Goal: Find specific fact: Locate a discrete piece of known information

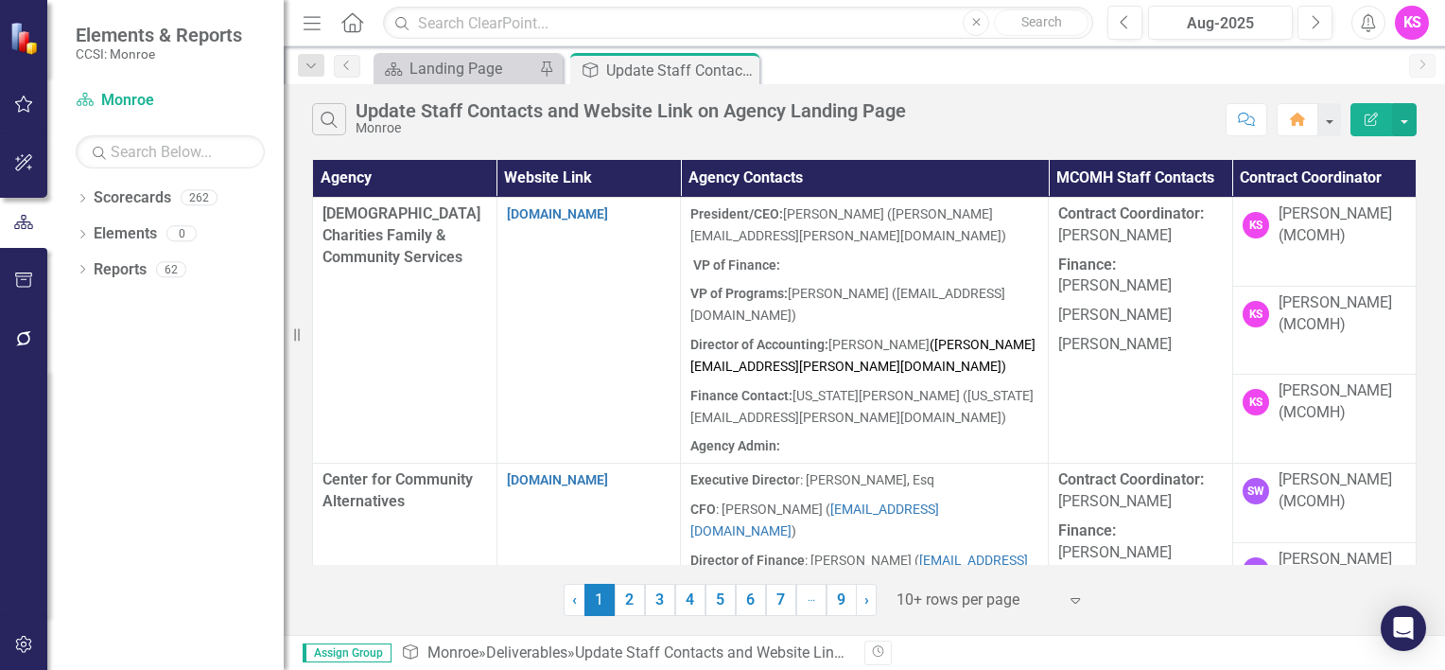
click at [1075, 598] on icon "Expand" at bounding box center [1075, 599] width 19 height 15
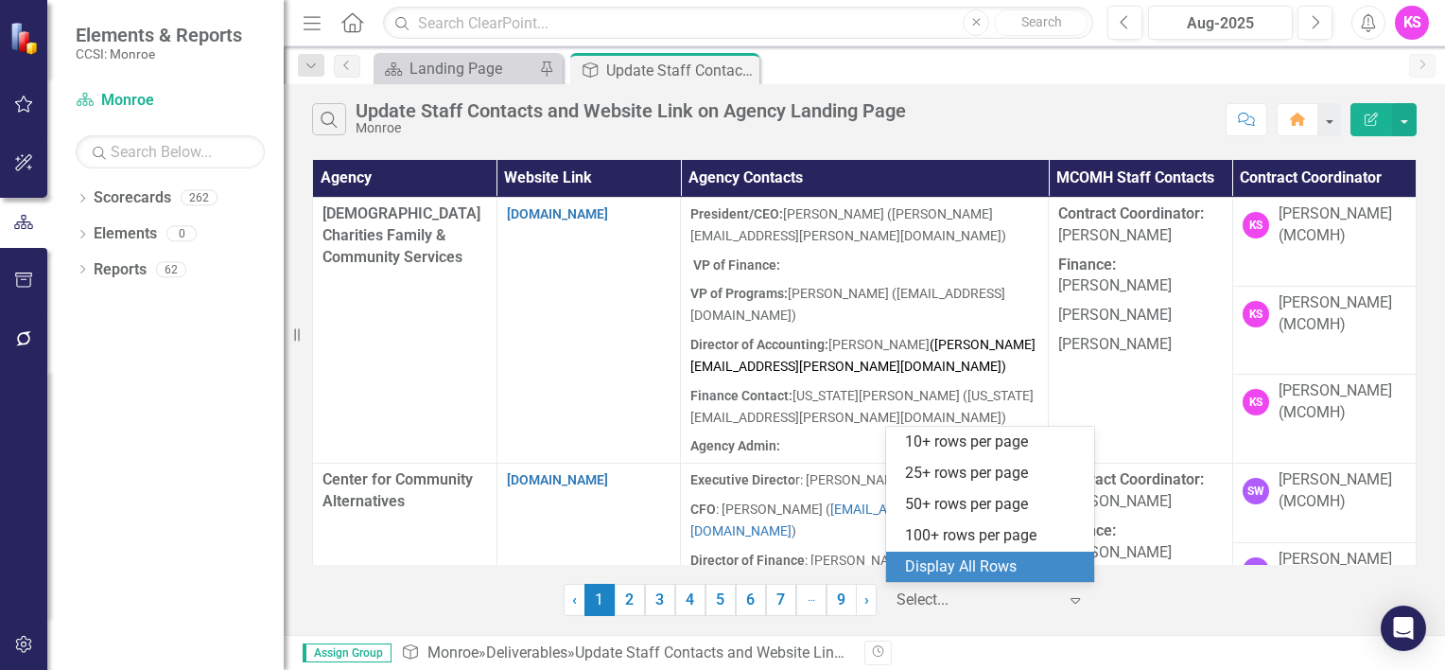
click at [1042, 571] on div "Display All Rows" at bounding box center [994, 567] width 178 height 22
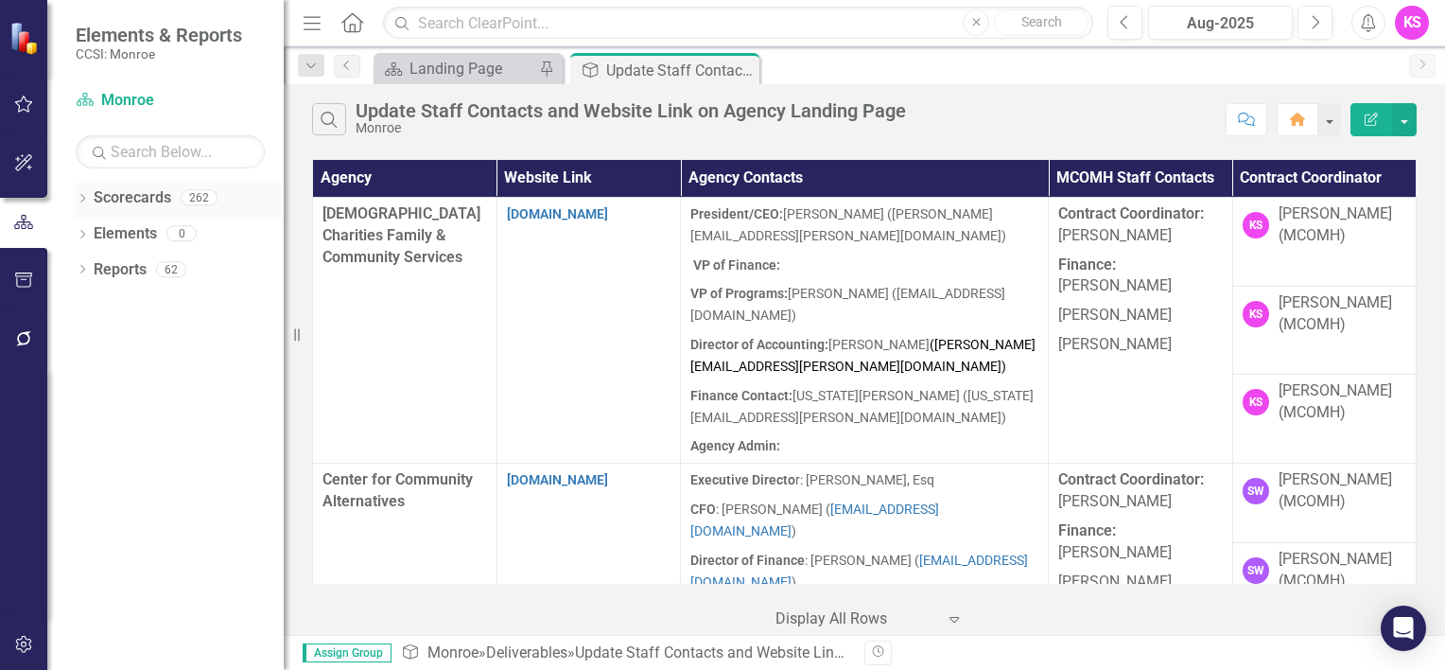
click at [84, 196] on icon "Dropdown" at bounding box center [82, 200] width 13 height 10
click at [95, 233] on icon "Dropdown" at bounding box center [92, 232] width 14 height 11
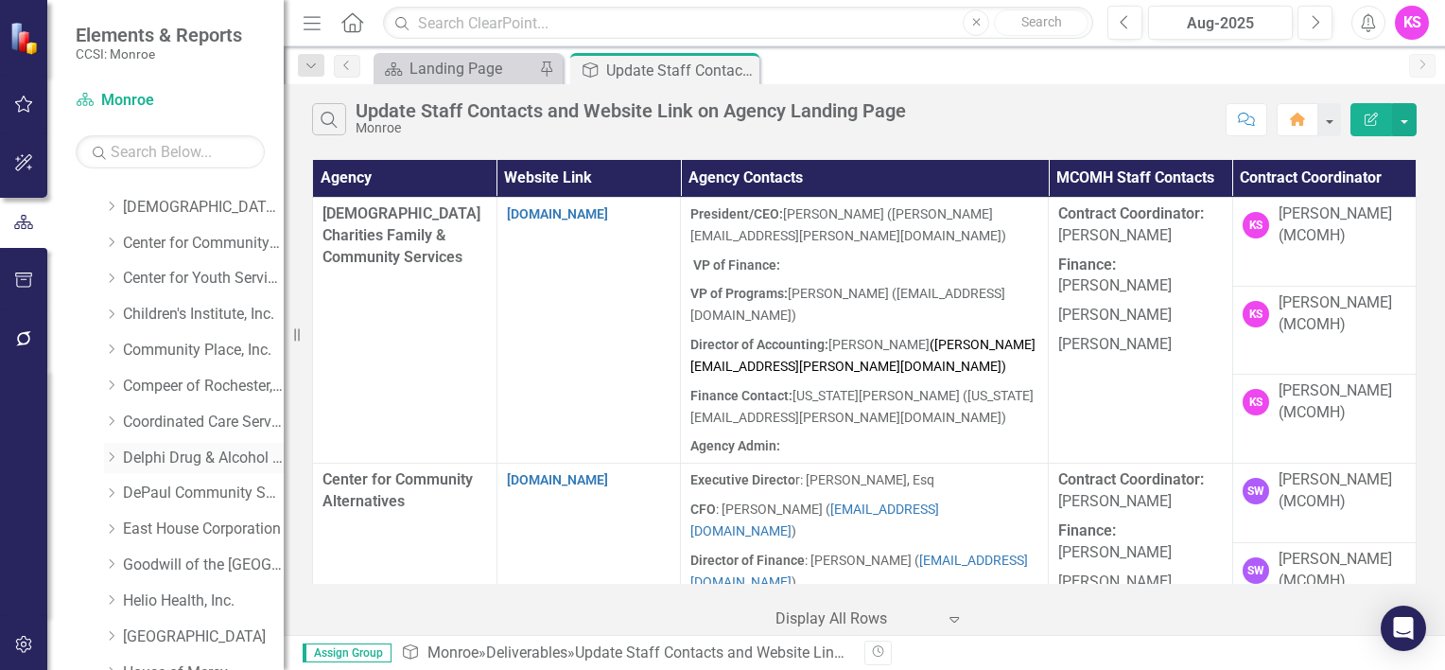
scroll to position [95, 0]
click at [111, 462] on icon "Dropdown" at bounding box center [111, 460] width 14 height 11
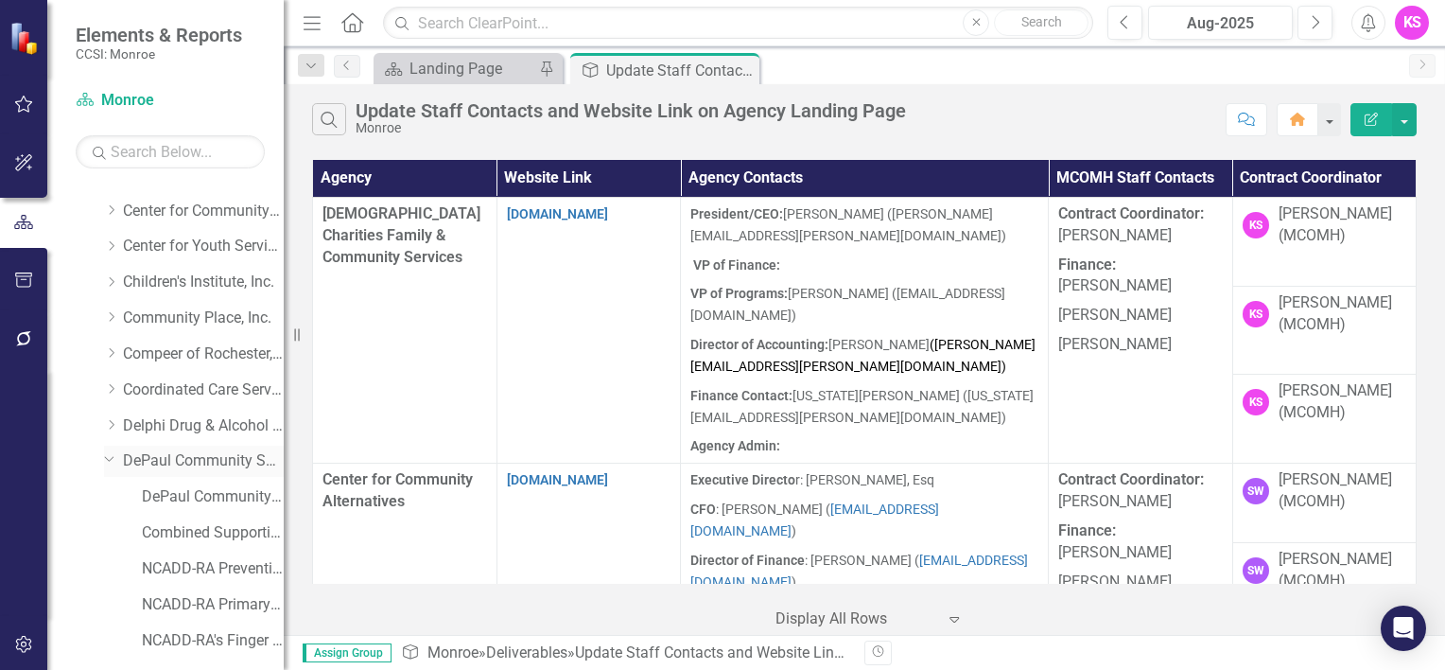
click at [217, 462] on link "DePaul Community Services, lnc." at bounding box center [203, 461] width 161 height 22
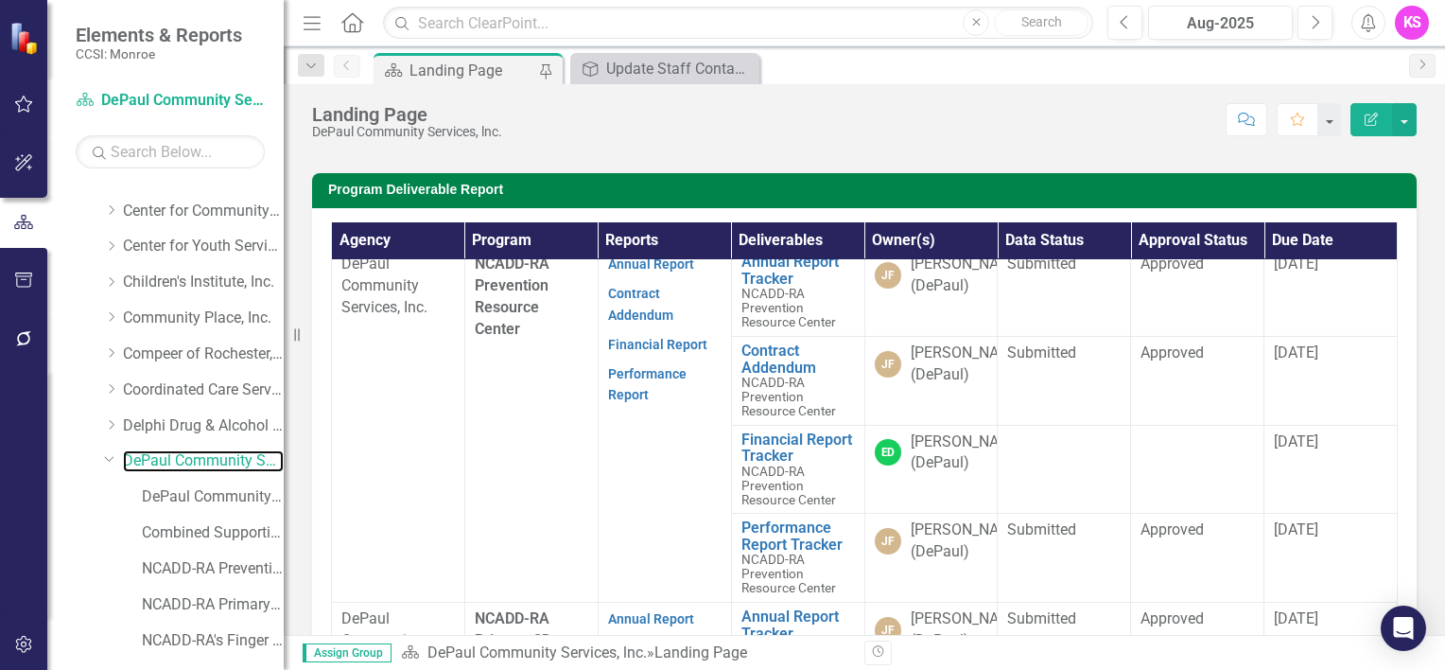
scroll to position [95, 0]
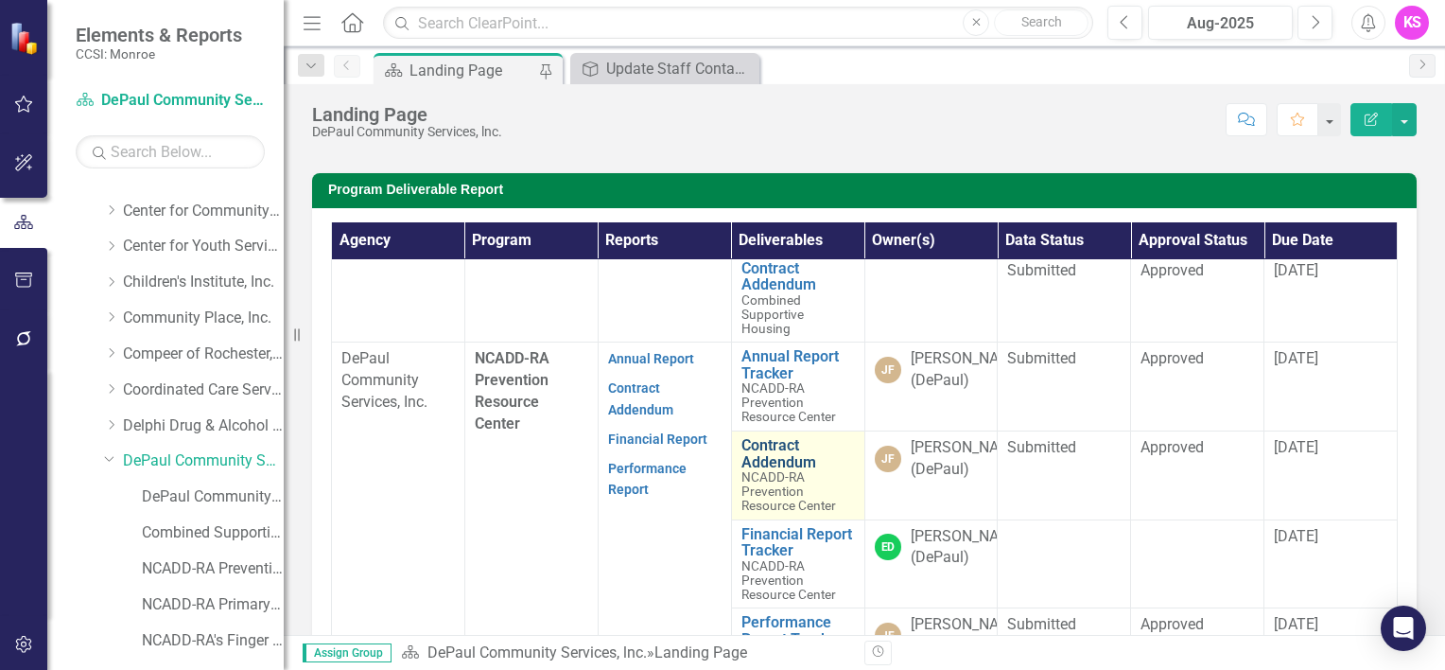
click at [763, 470] on link "Contract Addendum" at bounding box center [799, 453] width 114 height 33
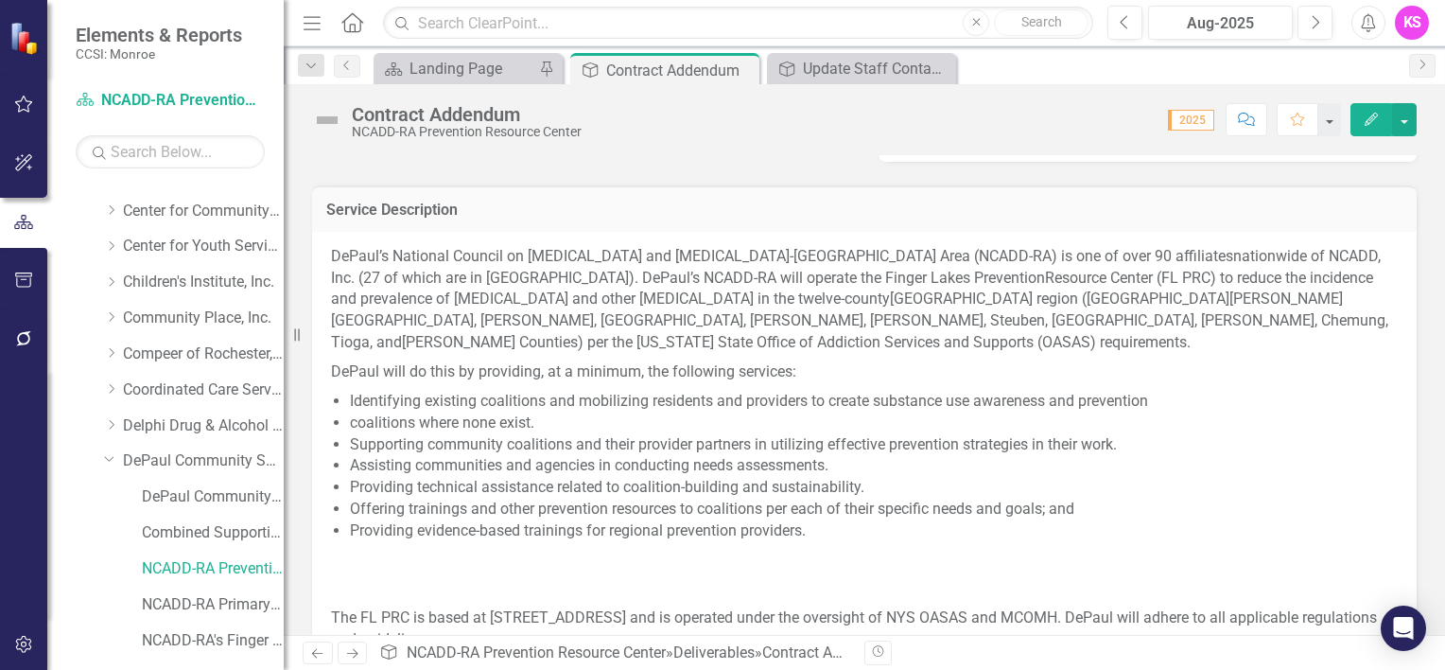
scroll to position [757, 0]
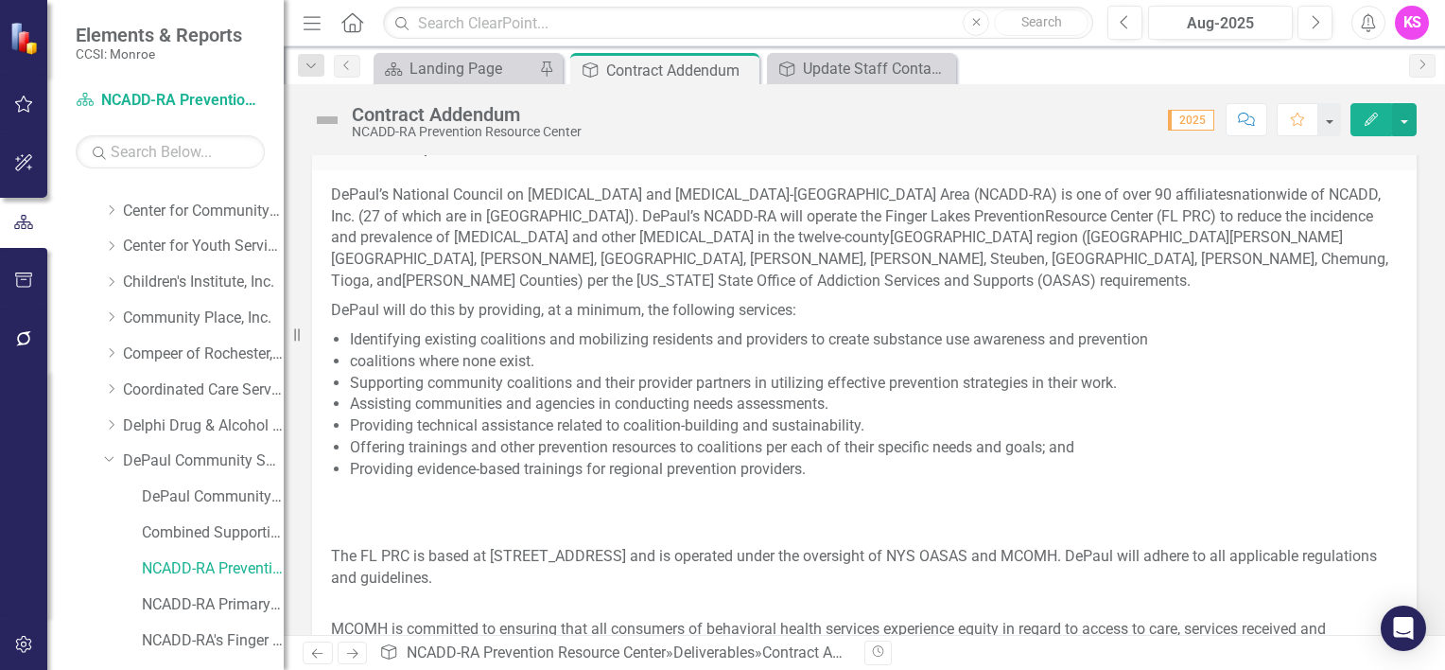
click at [328, 187] on div "DePaul’s National Council on [MEDICAL_DATA] and [MEDICAL_DATA]-[GEOGRAPHIC_DATA…" at bounding box center [864, 468] width 1105 height 597
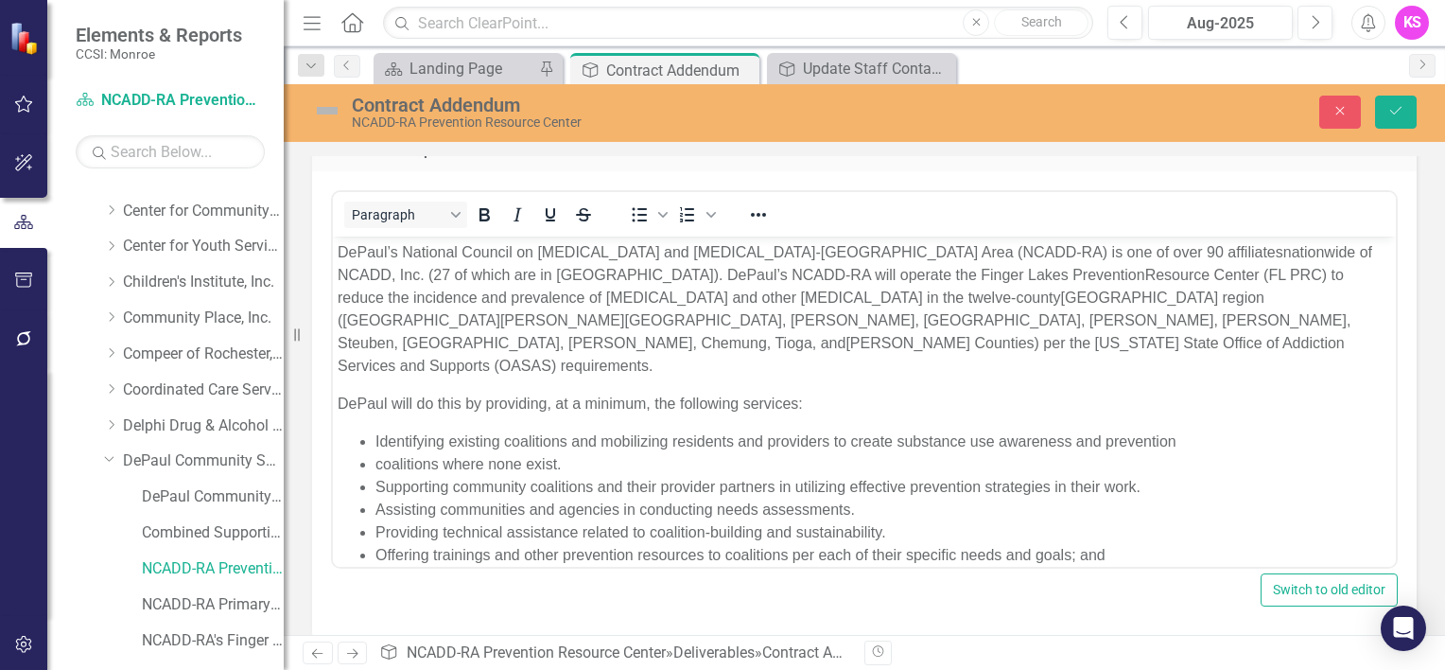
scroll to position [0, 0]
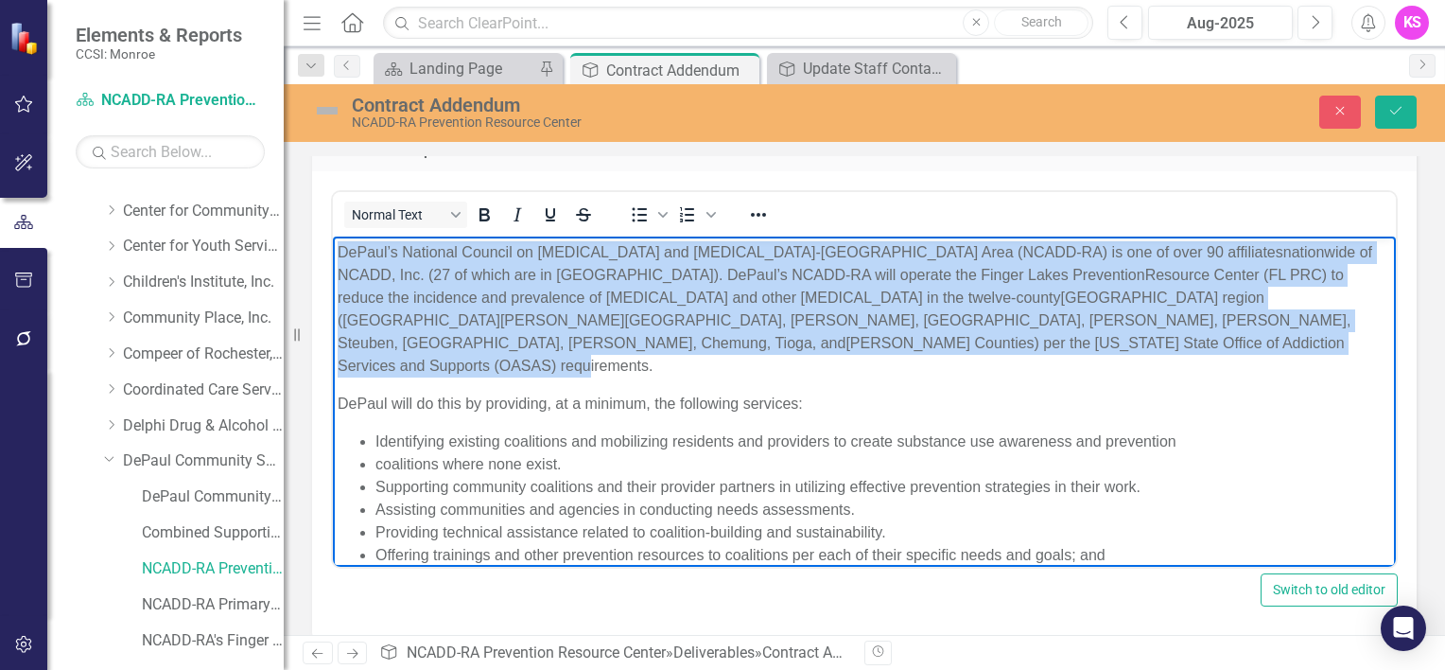
drag, startPoint x: 336, startPoint y: 254, endPoint x: 1357, endPoint y: 330, distance: 1024.5
click at [1357, 330] on body "DePaul’s National Council on [MEDICAL_DATA] and [MEDICAL_DATA]-[GEOGRAPHIC_DATA…" at bounding box center [864, 589] width 1063 height 706
copy p "DePaul’s National Council on [MEDICAL_DATA] and [MEDICAL_DATA]-[GEOGRAPHIC_DATA…"
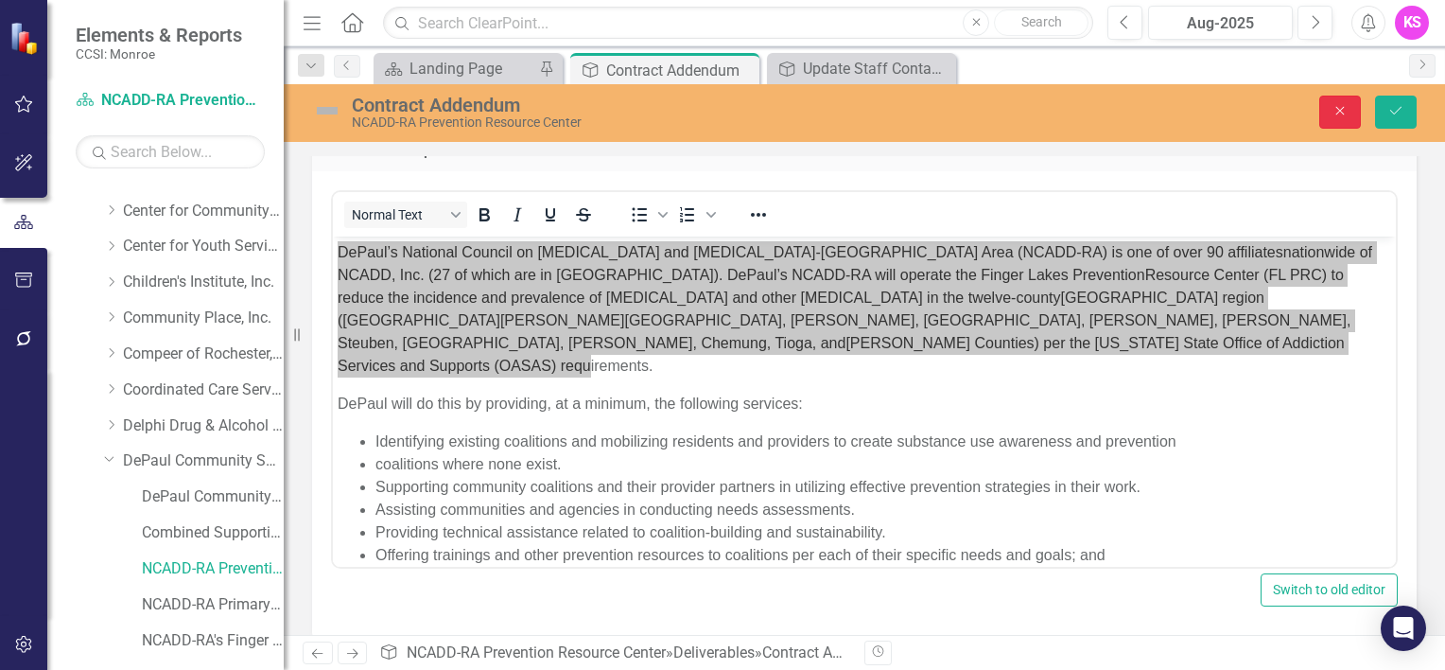
click at [1347, 111] on icon "Close" at bounding box center [1340, 110] width 17 height 13
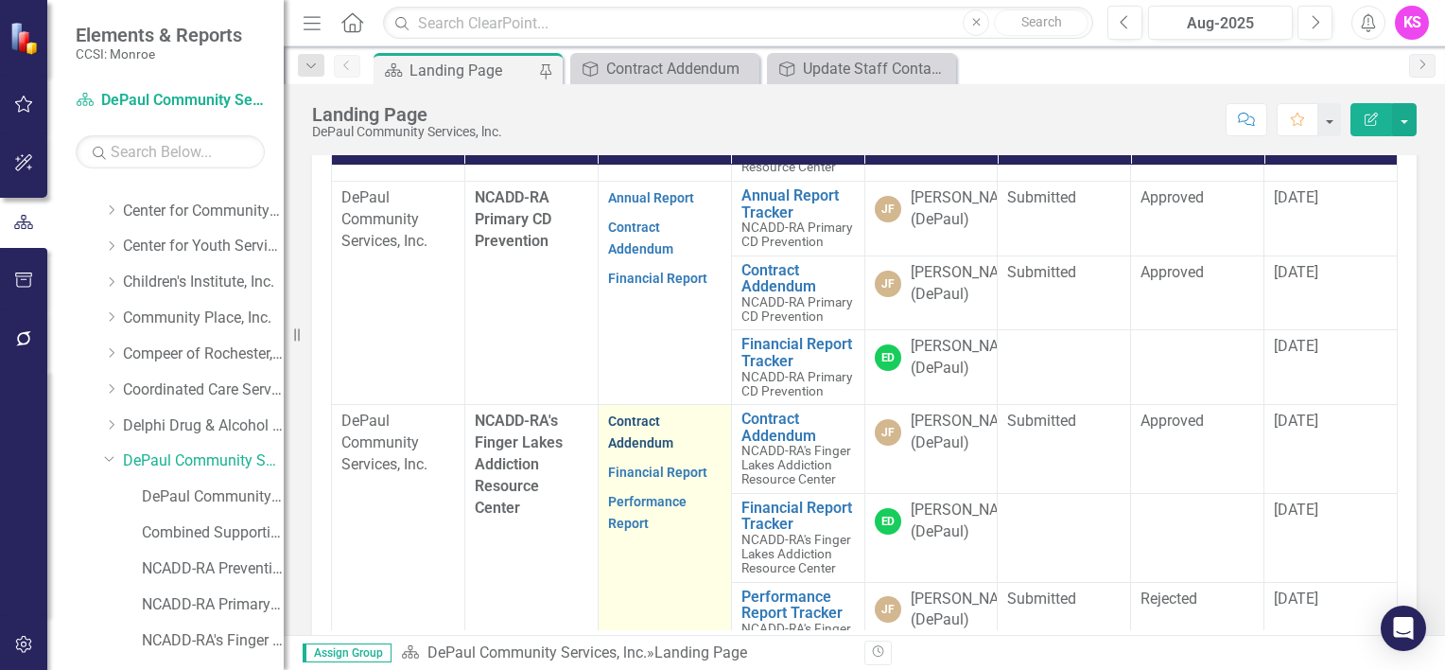
scroll to position [473, 0]
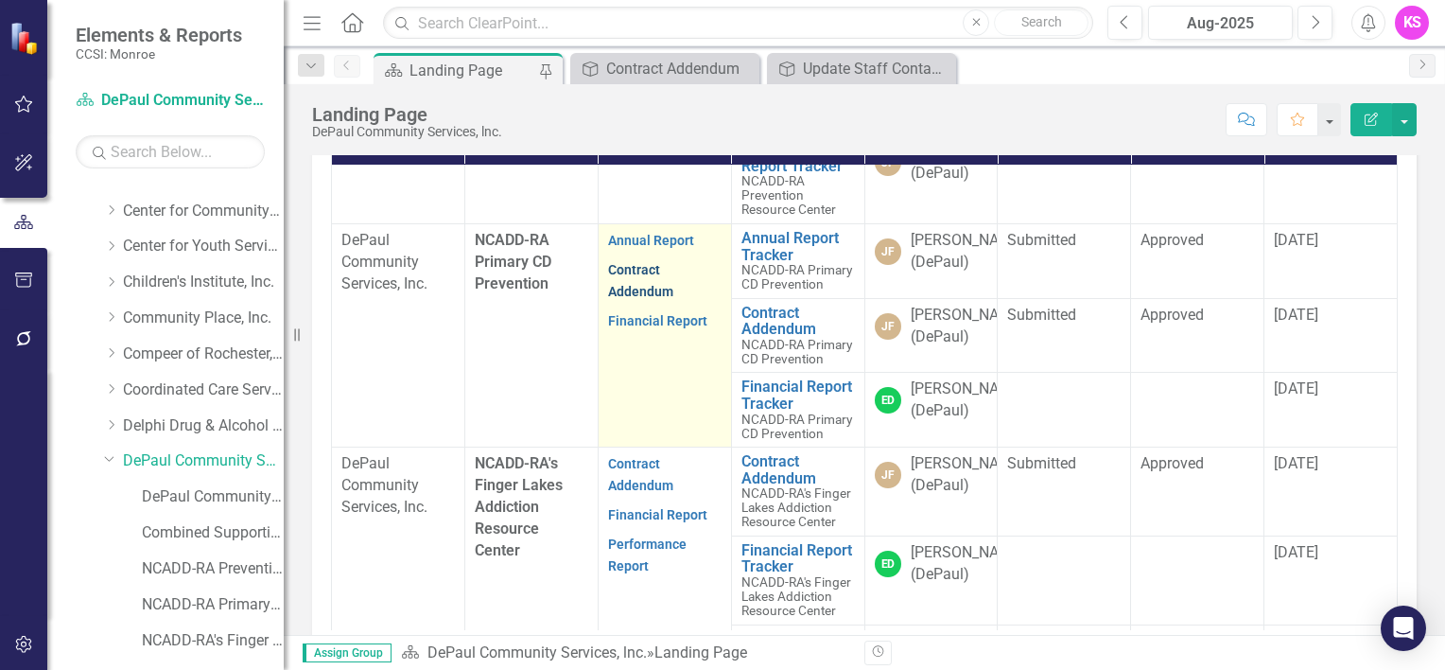
click at [625, 299] on link "Contract Addendum" at bounding box center [640, 280] width 65 height 37
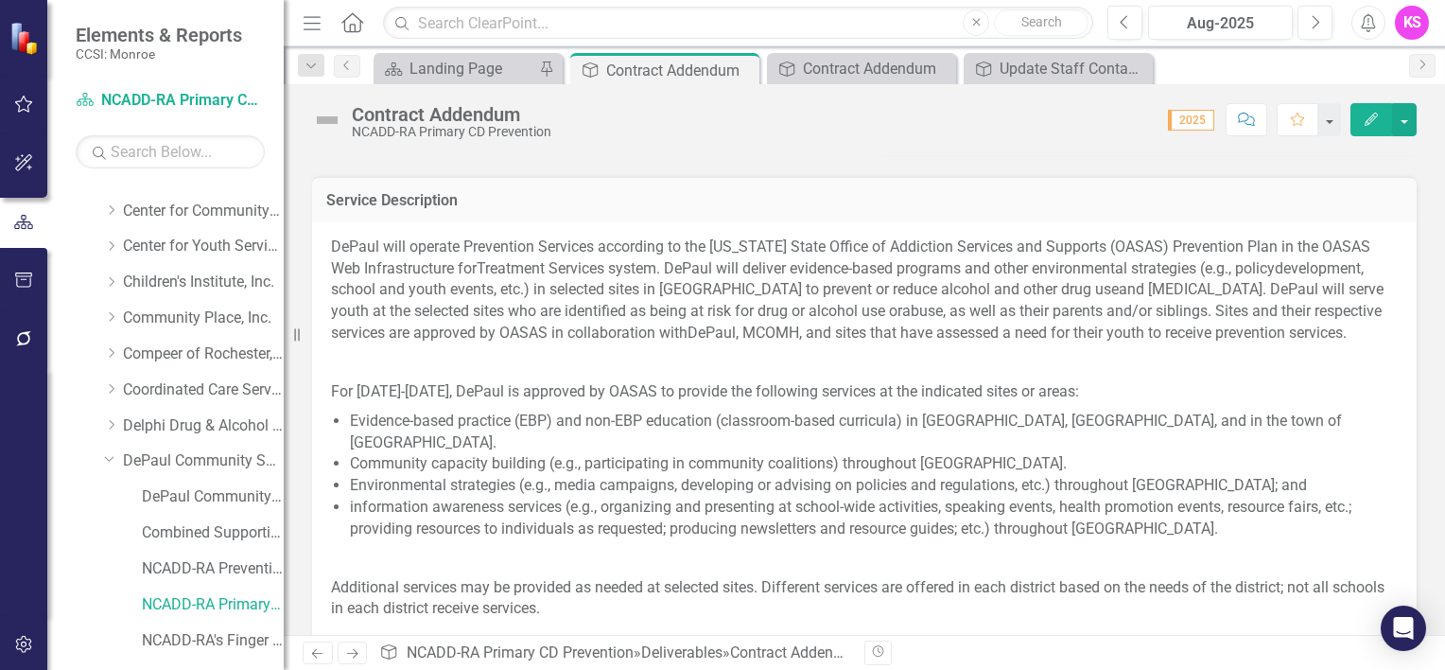
scroll to position [662, 0]
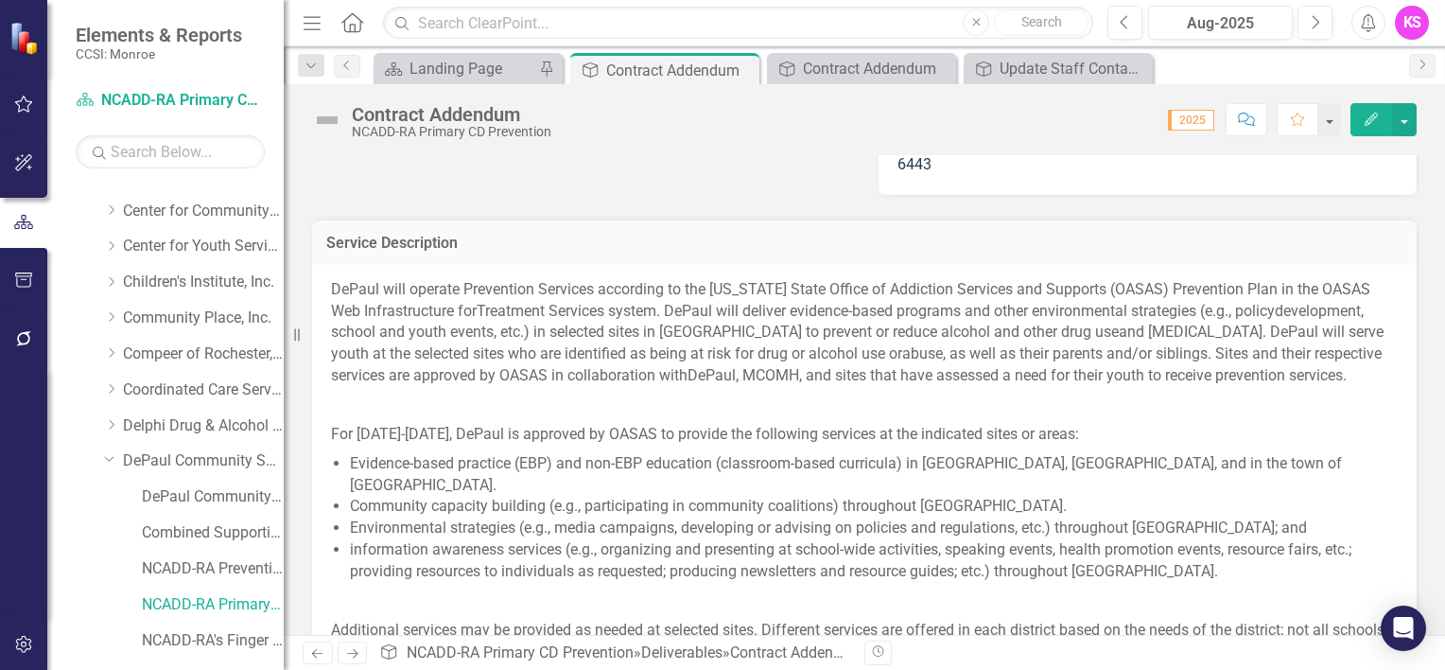
click at [340, 265] on div "DePaul will operate Prevention Services according to the [US_STATE] State Offic…" at bounding box center [864, 589] width 1105 height 648
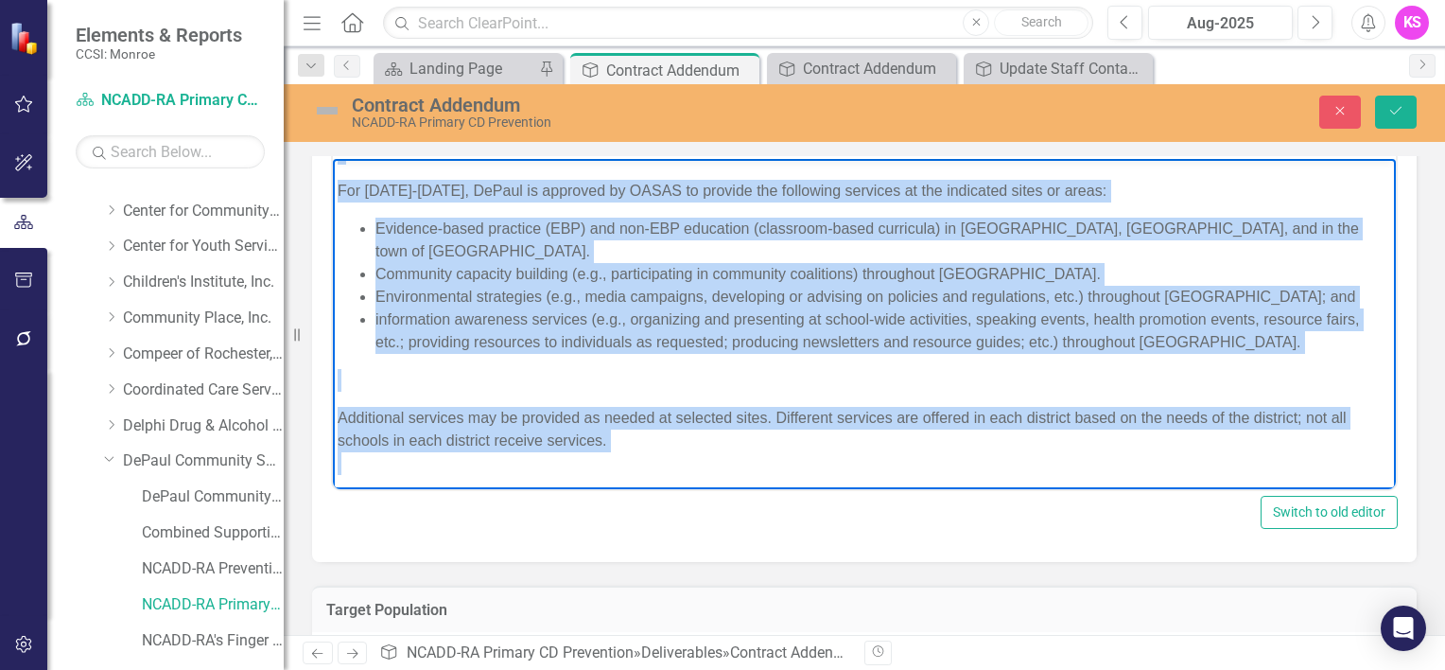
scroll to position [202, 0]
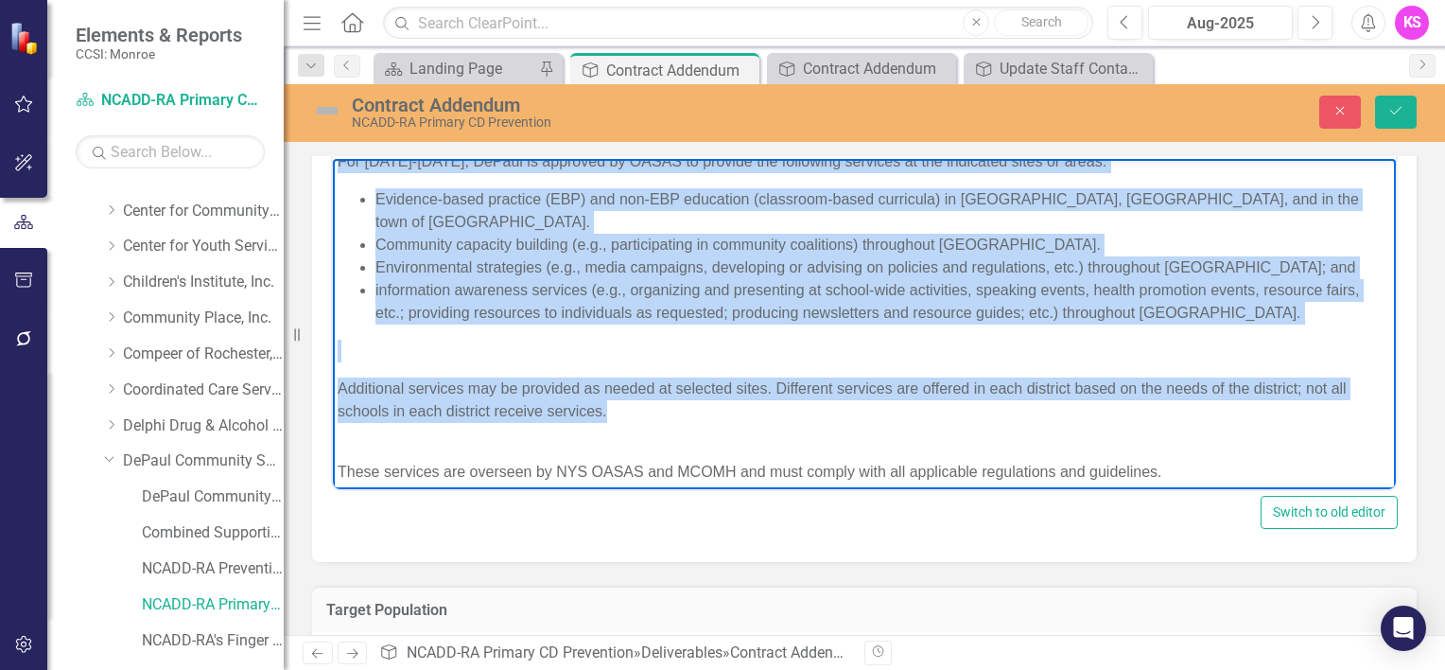
drag, startPoint x: 335, startPoint y: 180, endPoint x: 1350, endPoint y: 411, distance: 1040.9
click at [1350, 411] on body "DePaul will operate Prevention Services according to the [US_STATE] State Offic…" at bounding box center [864, 328] width 1063 height 744
copy body "LoRemi dolo sitamet Consectetu Adipisci elitseddo ei tem Inc Utla Etdol Magnaa …"
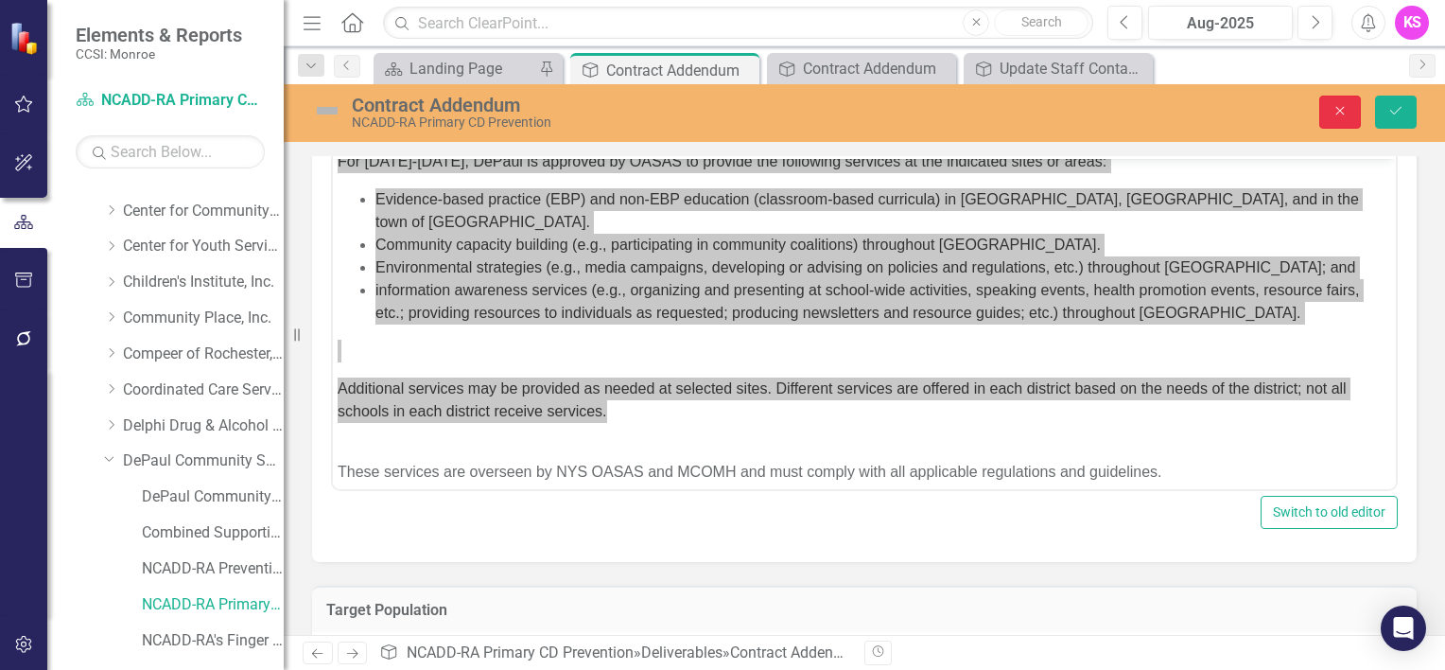
click at [1358, 114] on button "Close" at bounding box center [1341, 112] width 42 height 33
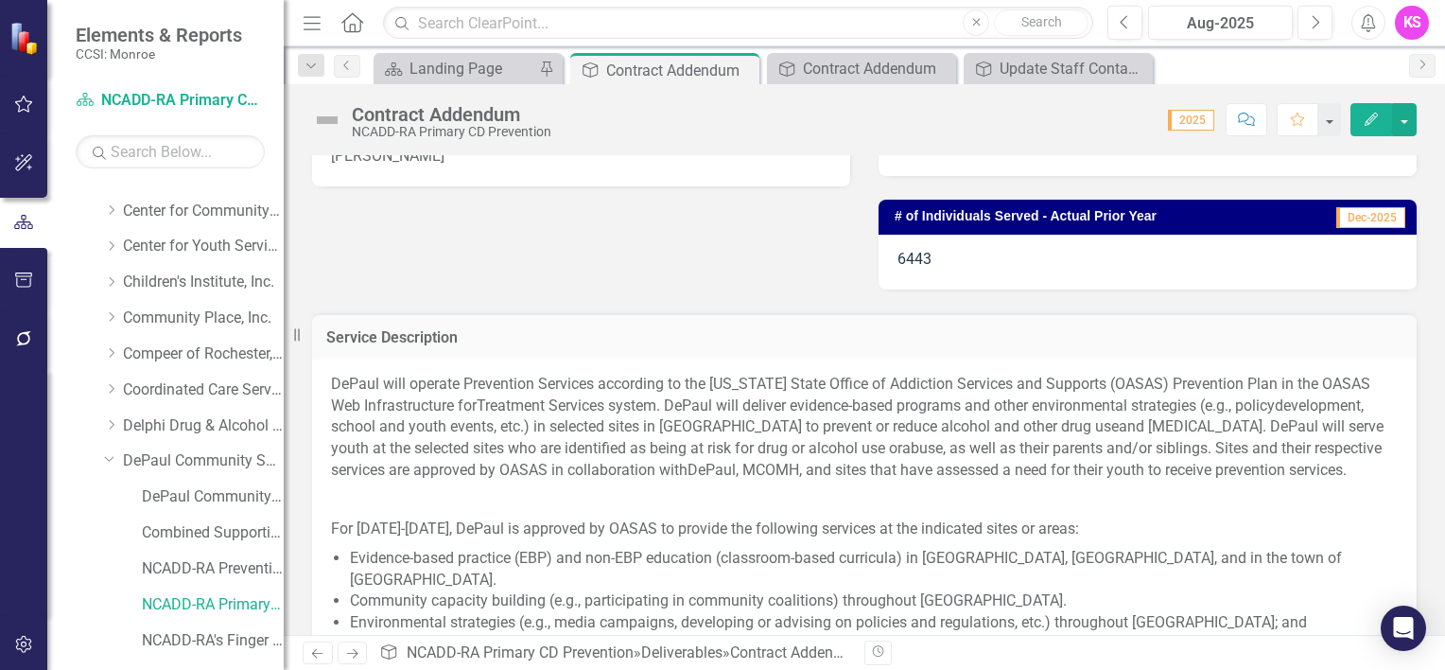
scroll to position [645, 0]
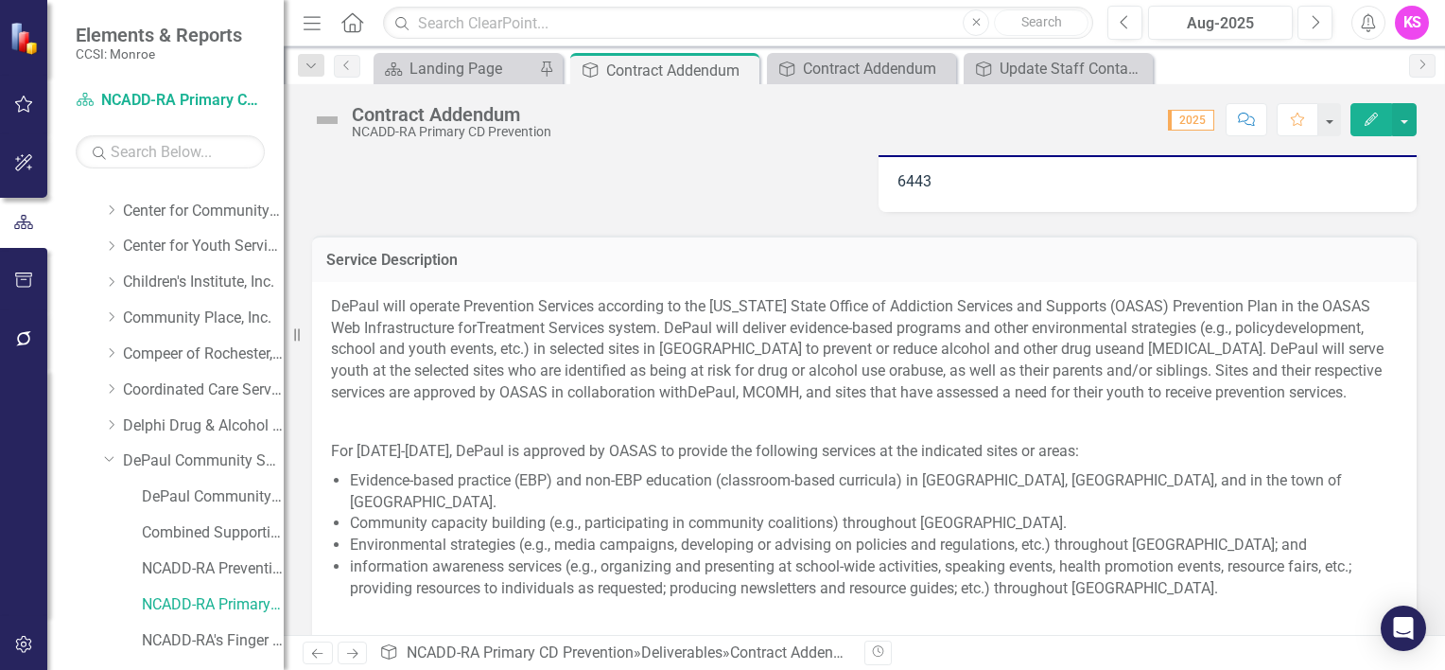
click at [681, 324] on span "Treatment Services system. DePaul will deliver evidence-based programs and othe…" at bounding box center [876, 328] width 798 height 18
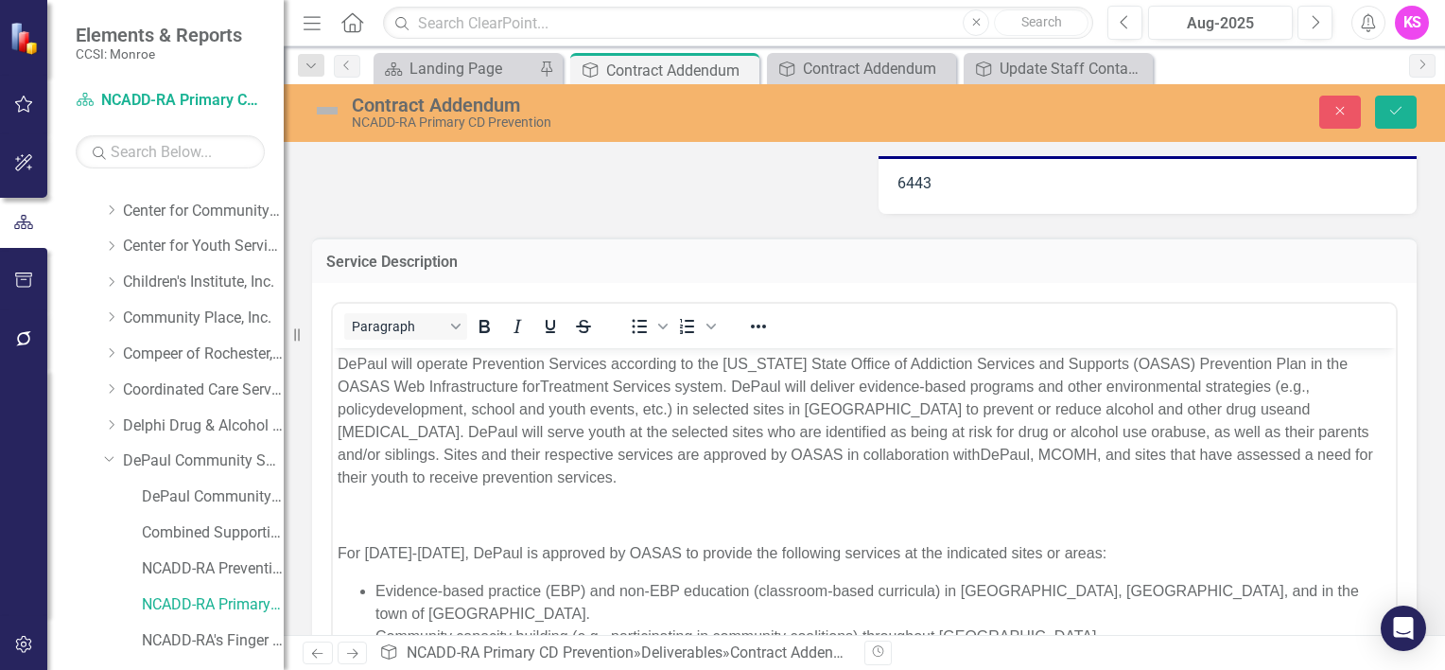
scroll to position [0, 0]
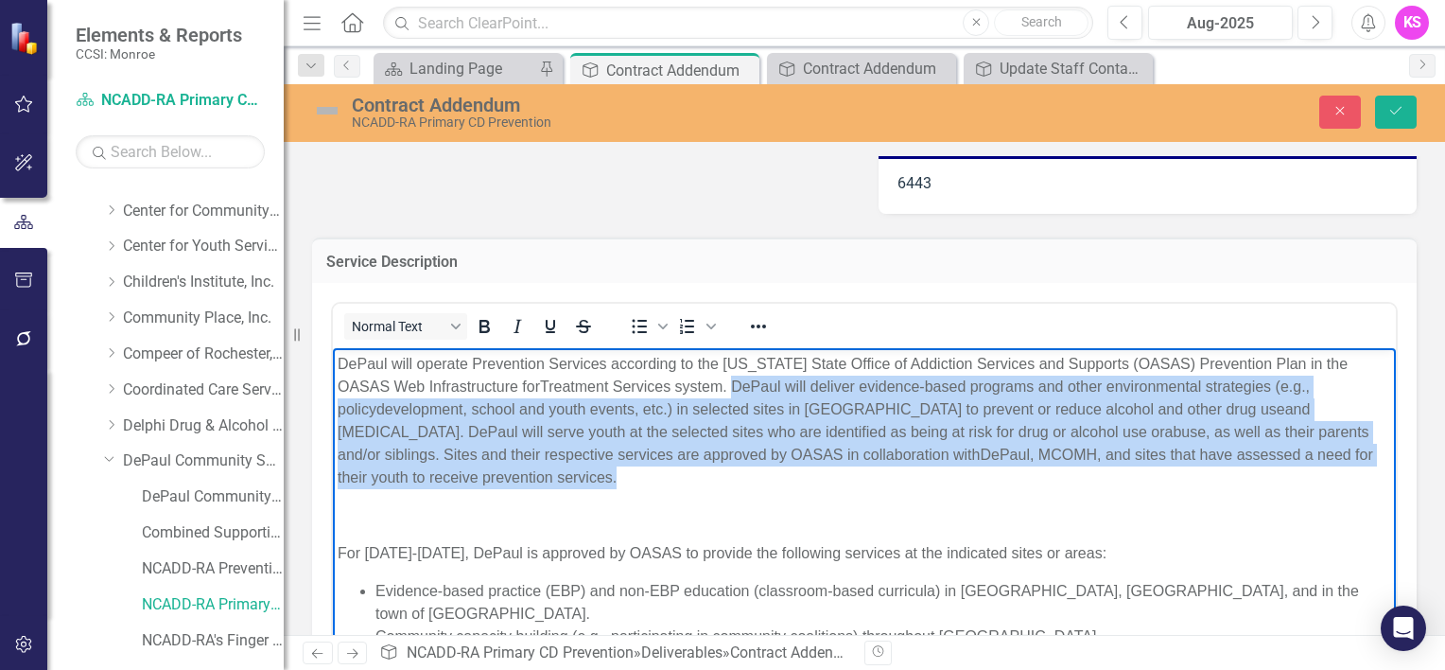
drag, startPoint x: 732, startPoint y: 386, endPoint x: 1372, endPoint y: 469, distance: 644.8
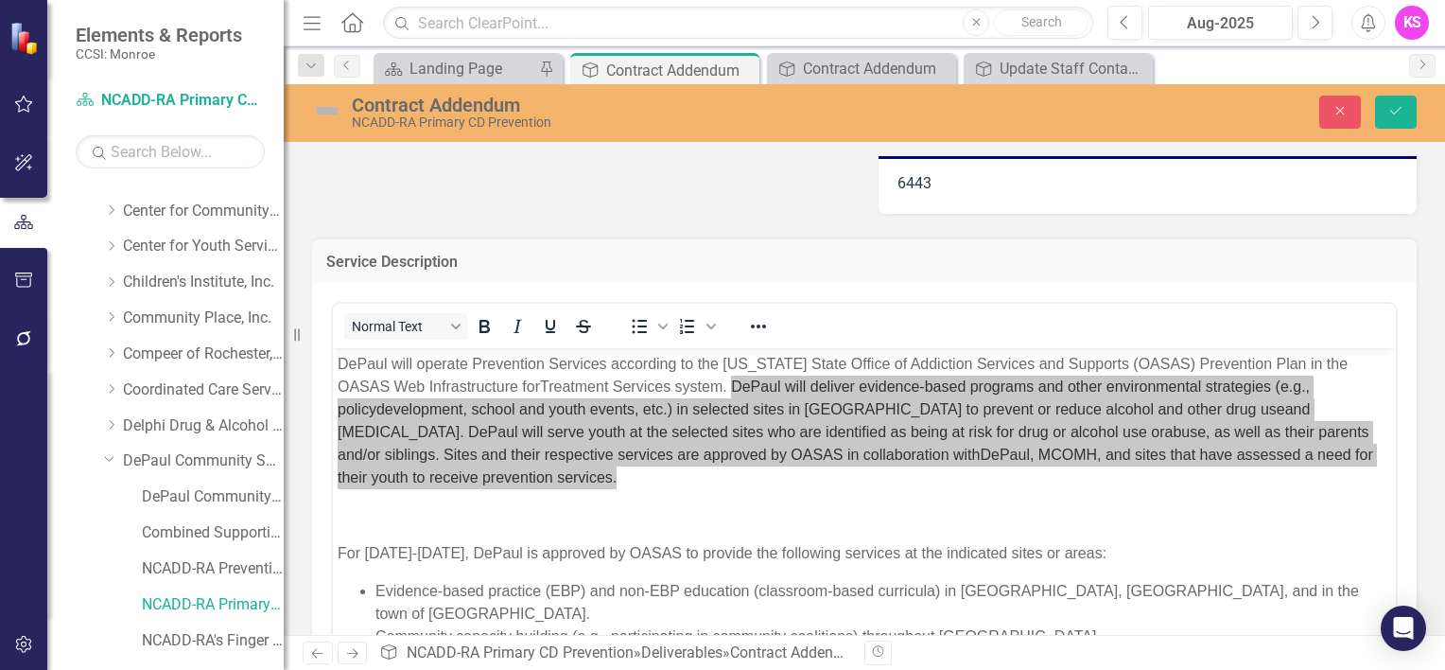
drag, startPoint x: 884, startPoint y: 285, endPoint x: 827, endPoint y: 337, distance: 77.7
click at [827, 337] on div "Normal Text To open the popup, press Shift+Enter To open the popup, press Shift…" at bounding box center [864, 325] width 1063 height 37
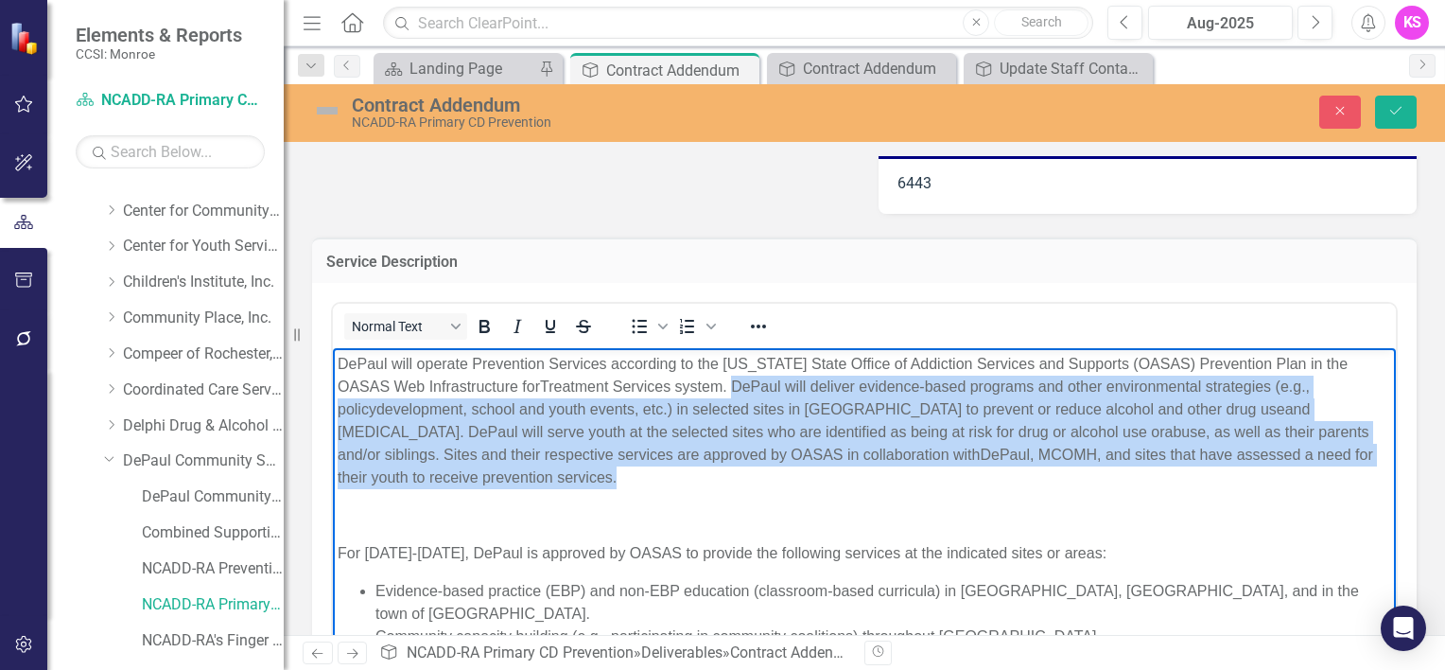
copy p "DePaul will deliver evidence-based programs and other environmental strategies …"
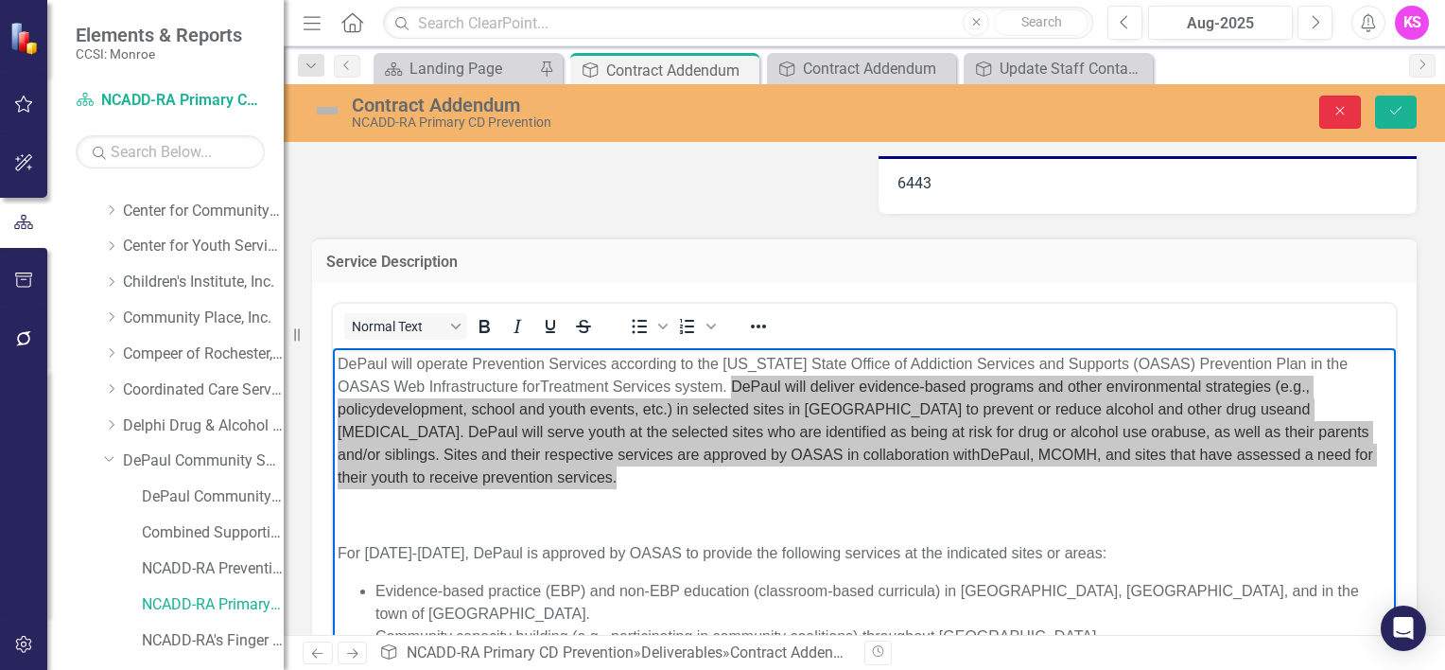
click at [1346, 112] on icon "Close" at bounding box center [1340, 110] width 17 height 13
